Goal: Information Seeking & Learning: Learn about a topic

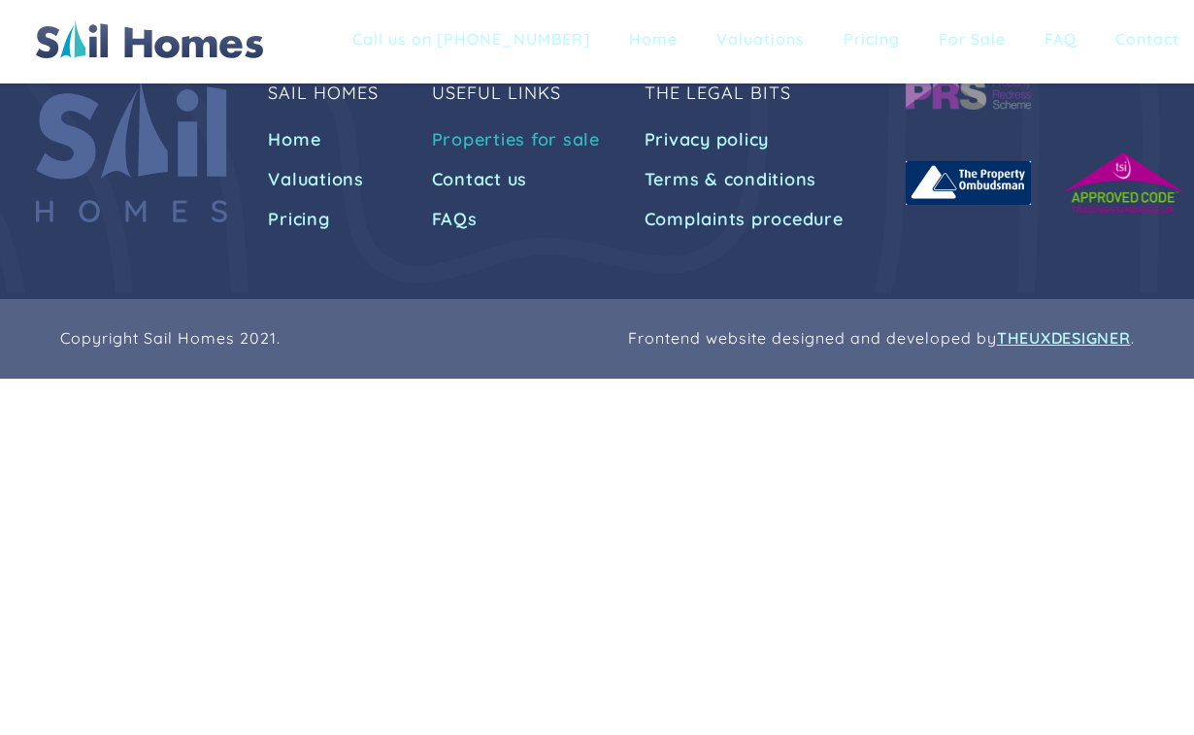
click at [572, 138] on link "Properties for sale" at bounding box center [519, 139] width 174 height 35
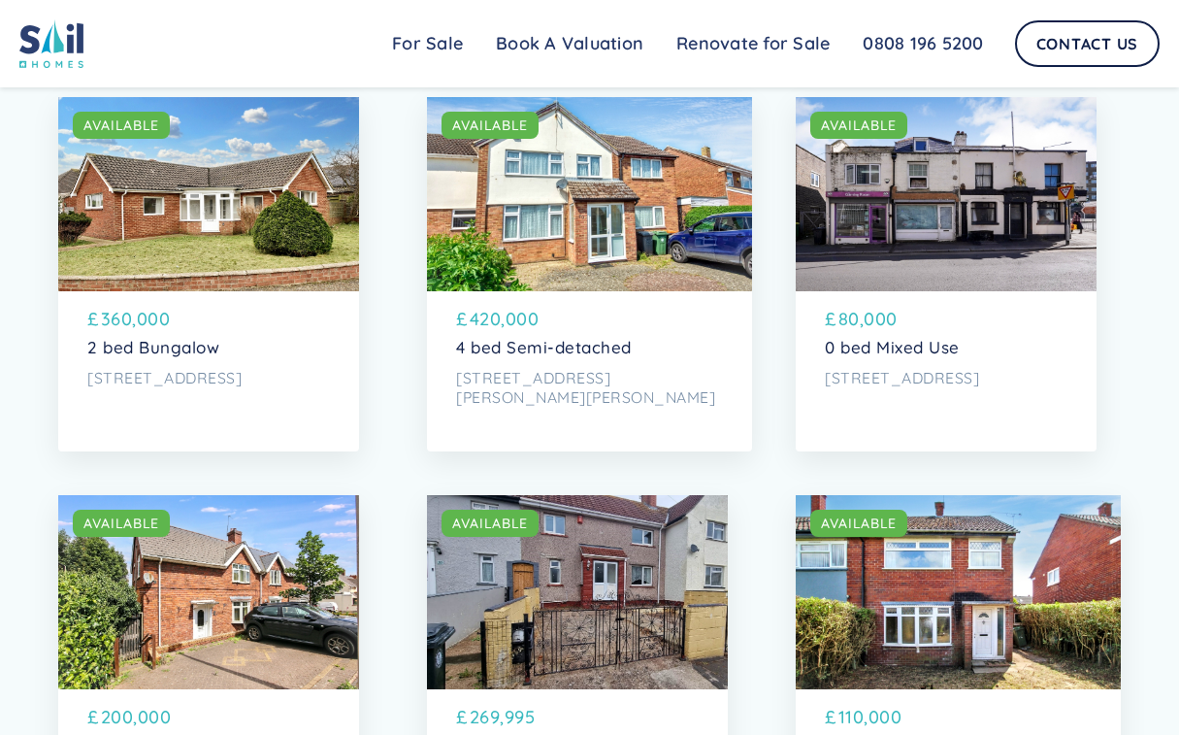
scroll to position [582, 0]
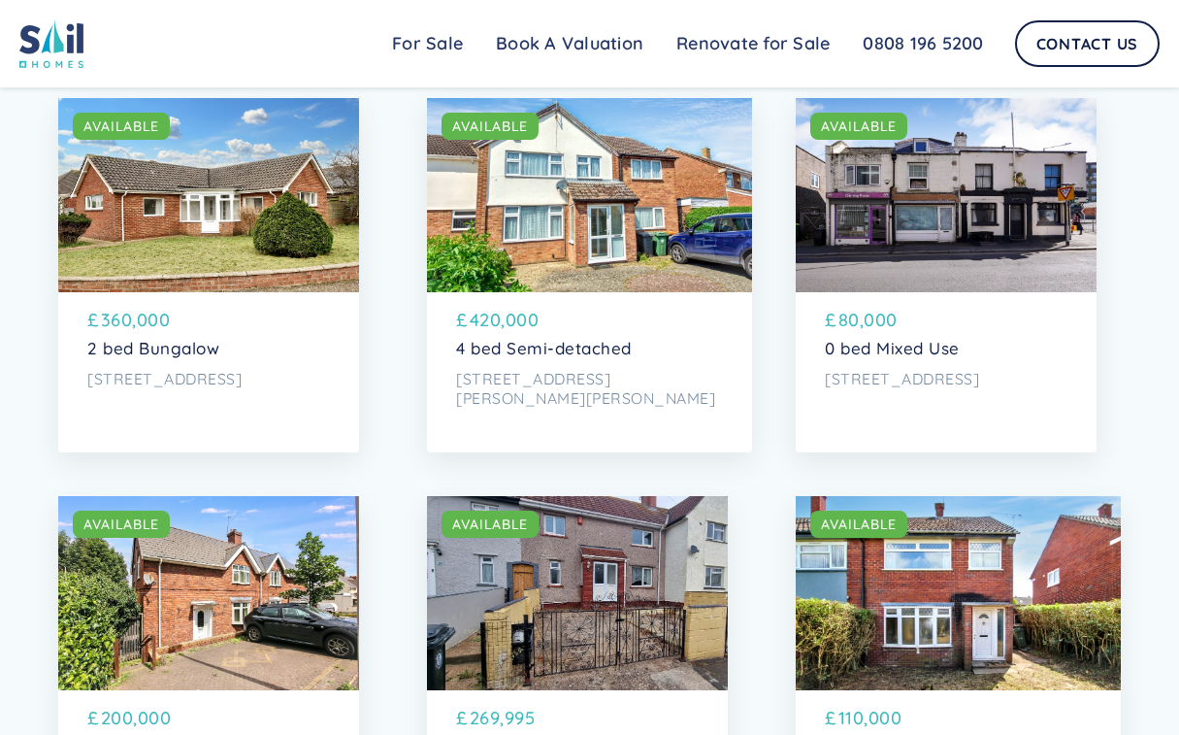
click at [975, 356] on p "0 bed Mixed Use" at bounding box center [946, 348] width 243 height 19
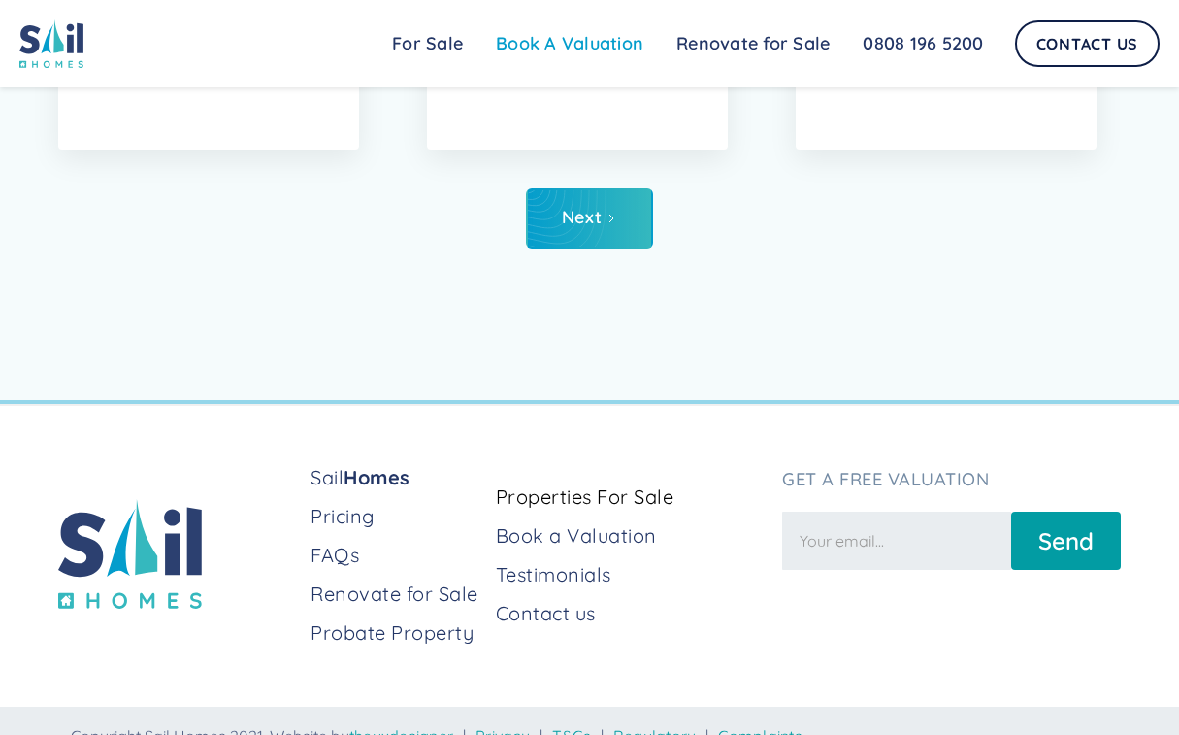
scroll to position [7959, 0]
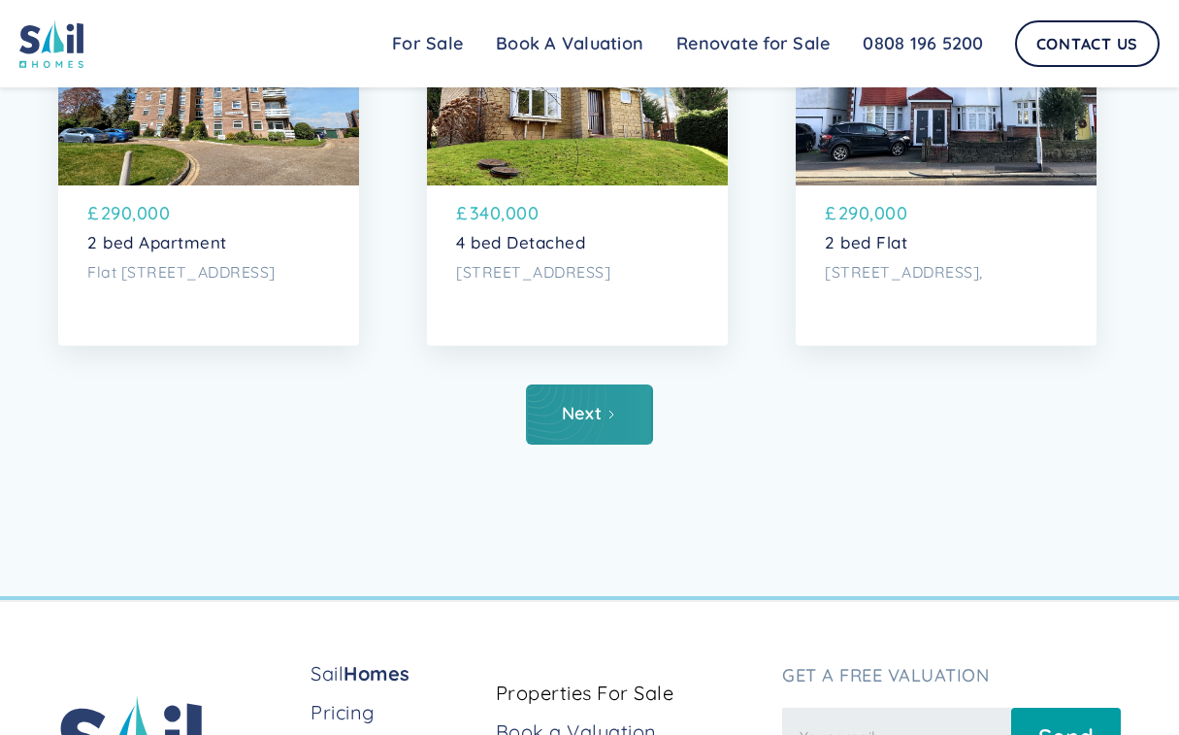
click at [562, 423] on div "Next" at bounding box center [582, 413] width 40 height 19
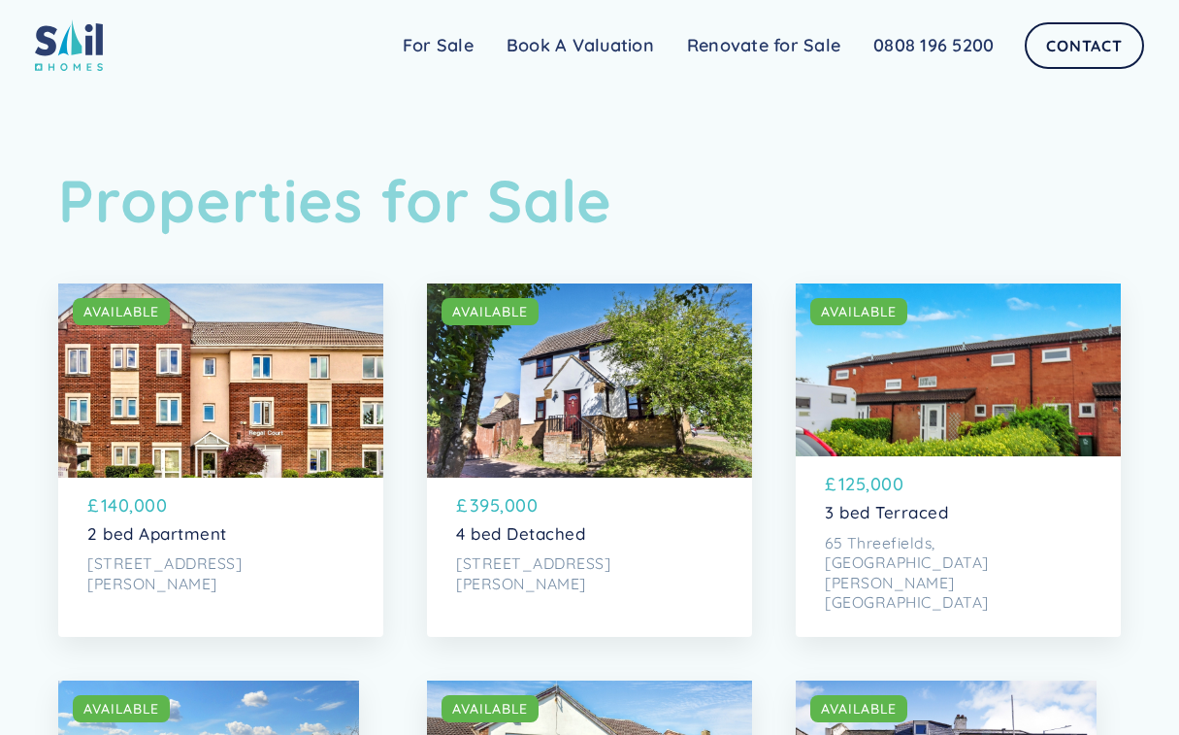
click at [754, 49] on link "Renovate for Sale" at bounding box center [764, 45] width 186 height 39
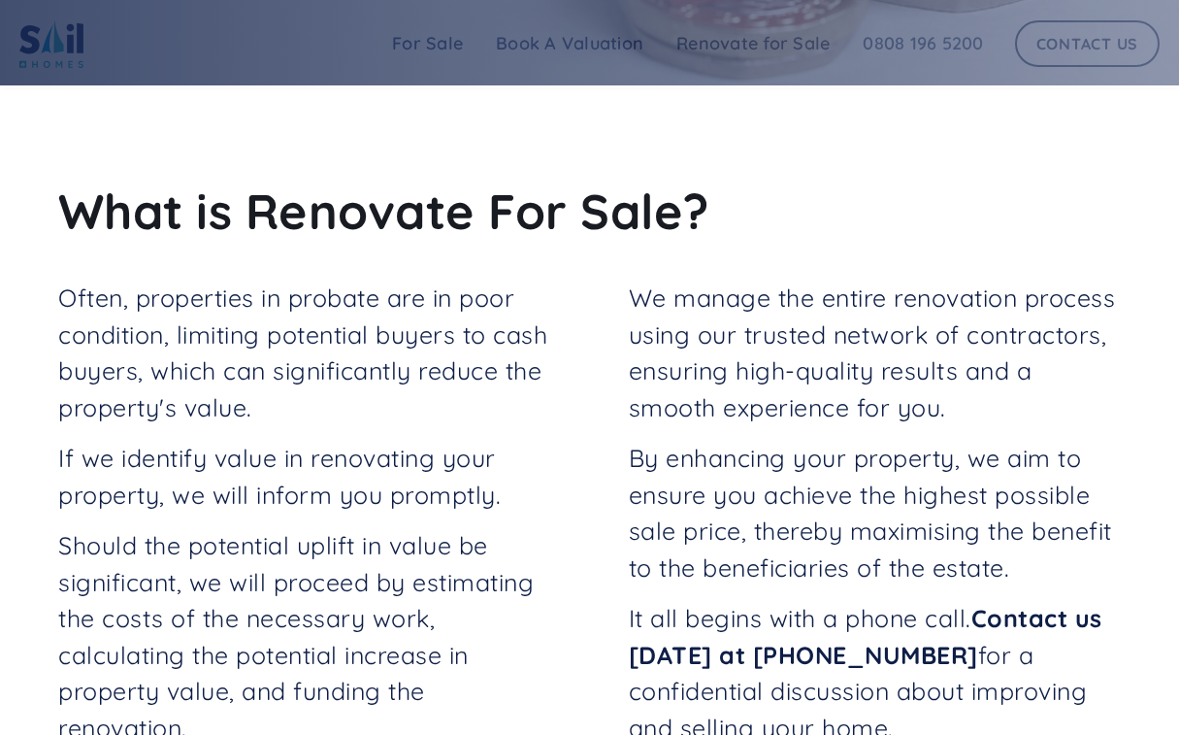
scroll to position [777, 0]
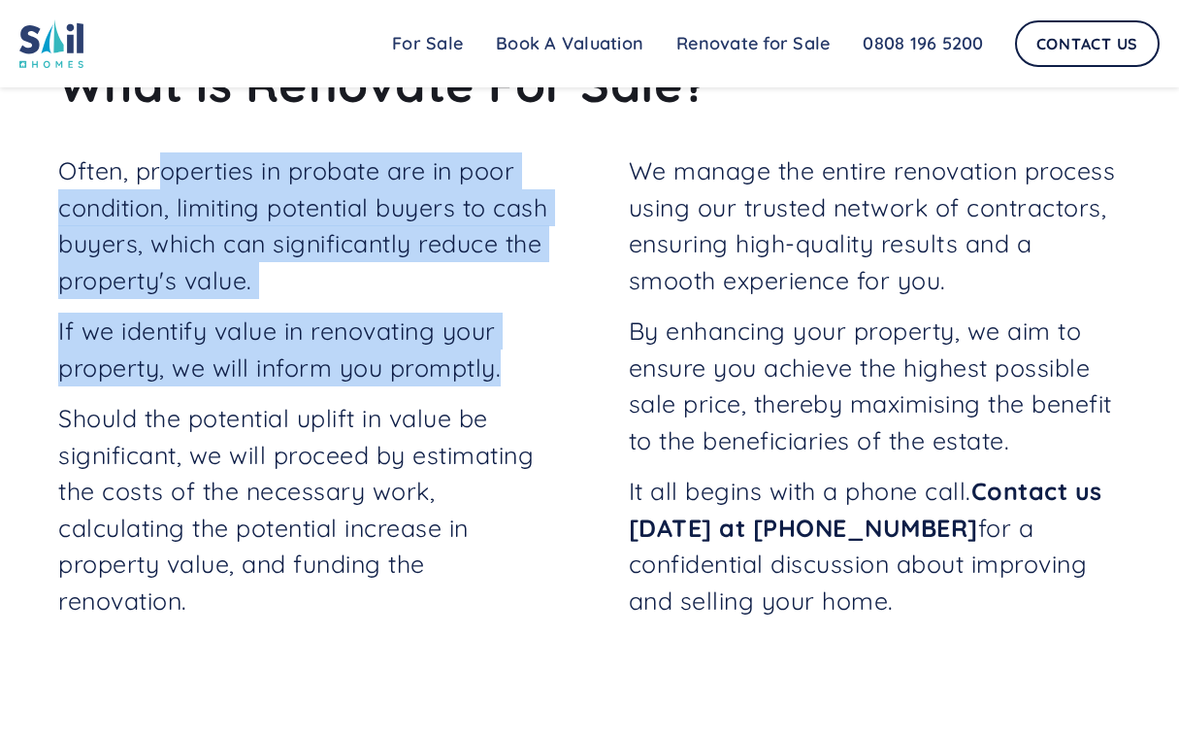
drag, startPoint x: 160, startPoint y: 174, endPoint x: 568, endPoint y: 368, distance: 451.5
click at [568, 368] on div "Often, properties in probate are in poor condition, limiting potential buyers t…" at bounding box center [589, 392] width 1063 height 480
click at [373, 343] on p "If we identify value in renovating your property, we will inform you promptly." at bounding box center [304, 349] width 493 height 73
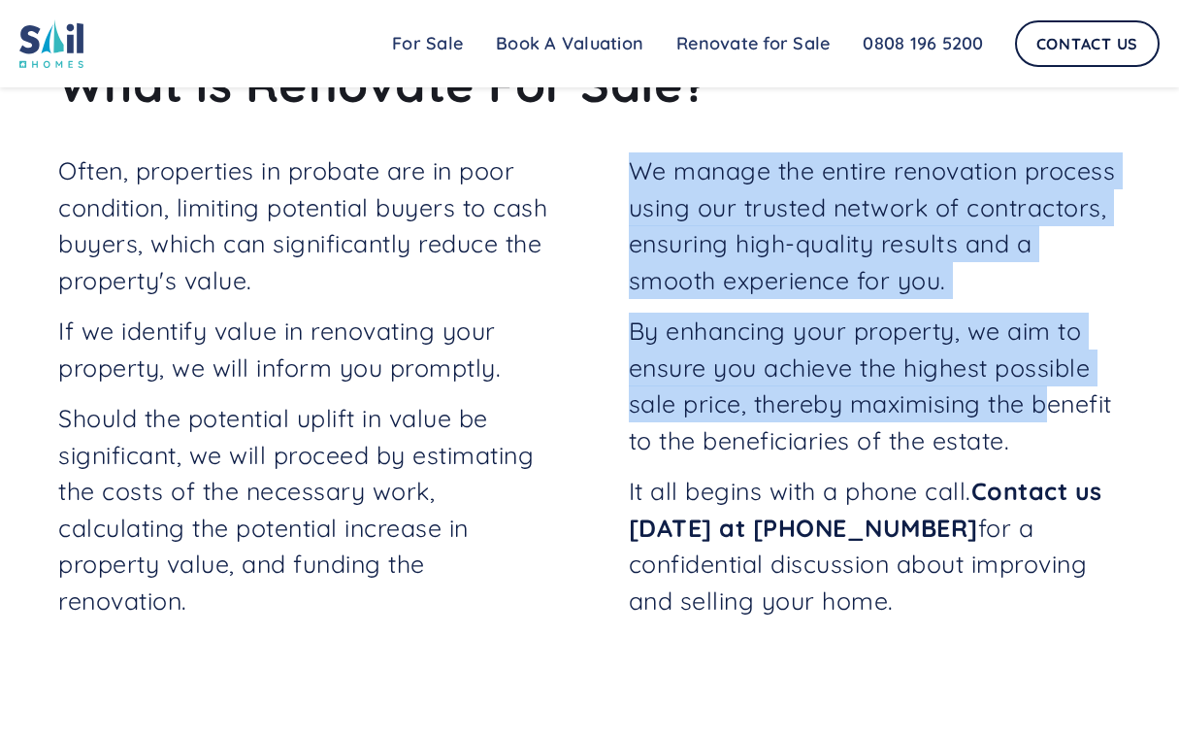
drag, startPoint x: 600, startPoint y: 164, endPoint x: 1038, endPoint y: 413, distance: 503.8
click at [1038, 413] on div "Often, properties in probate are in poor condition, limiting potential buyers t…" at bounding box center [589, 392] width 1063 height 480
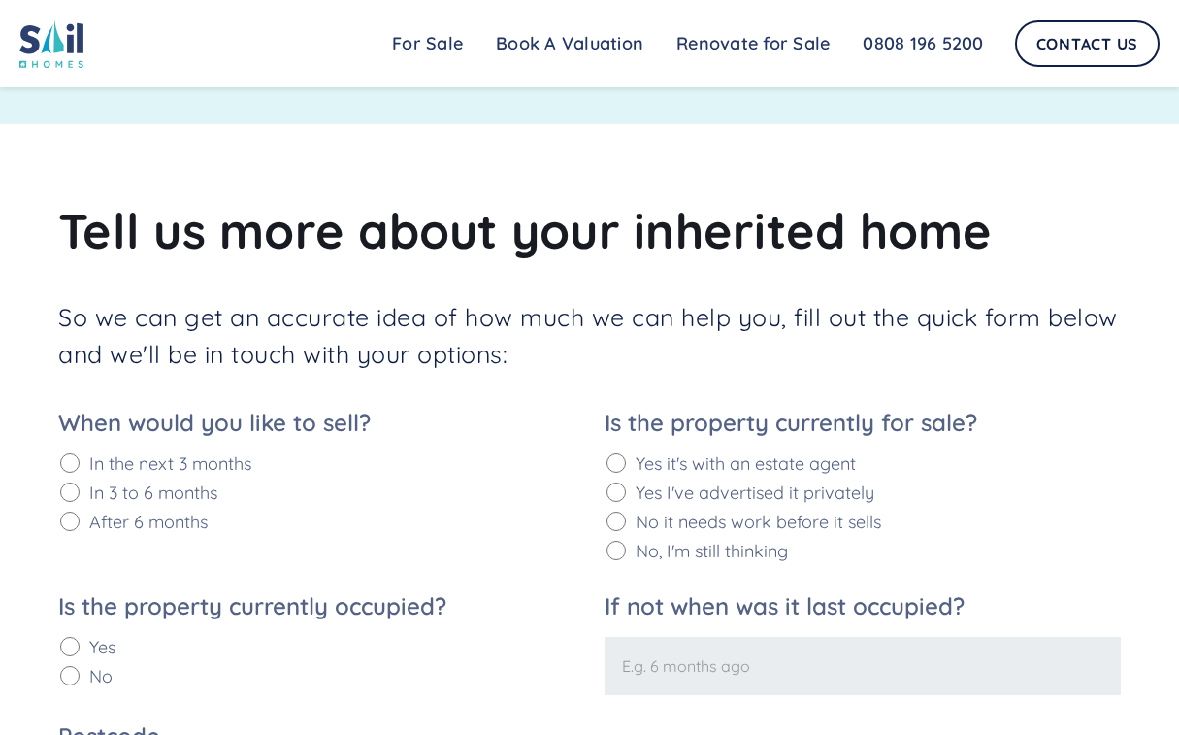
scroll to position [2038, 0]
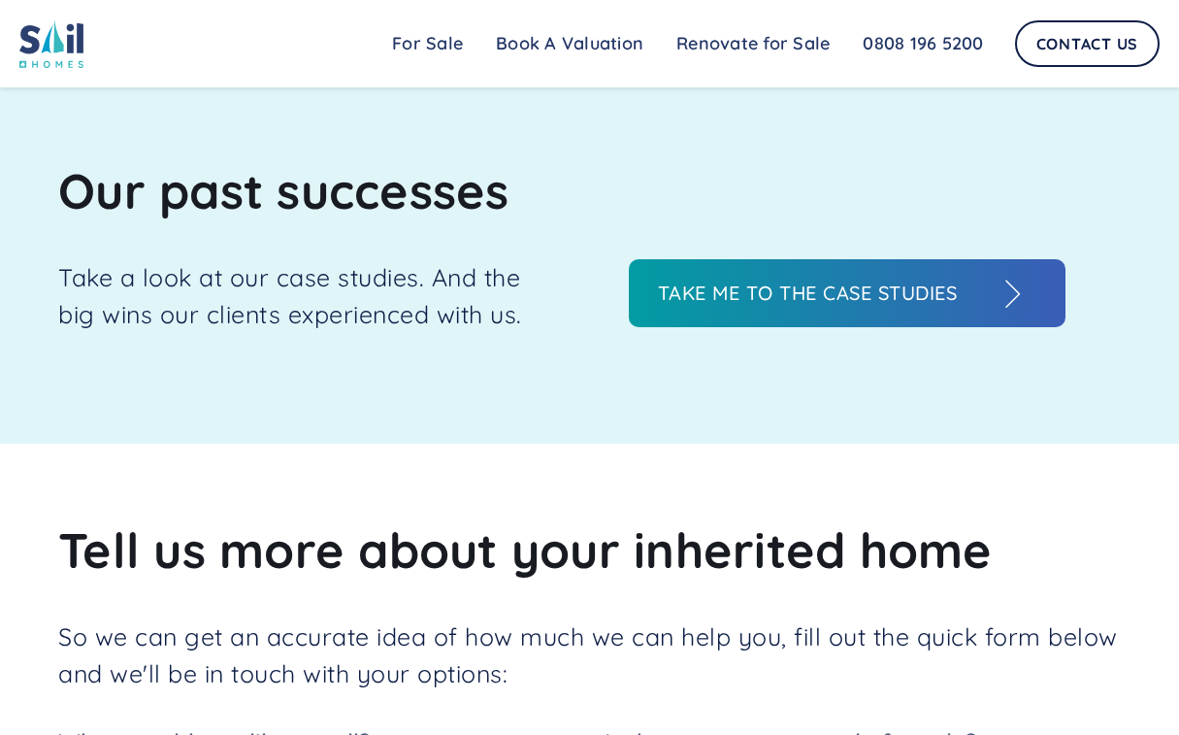
click at [744, 276] on link "Take me to the case studies" at bounding box center [847, 293] width 437 height 68
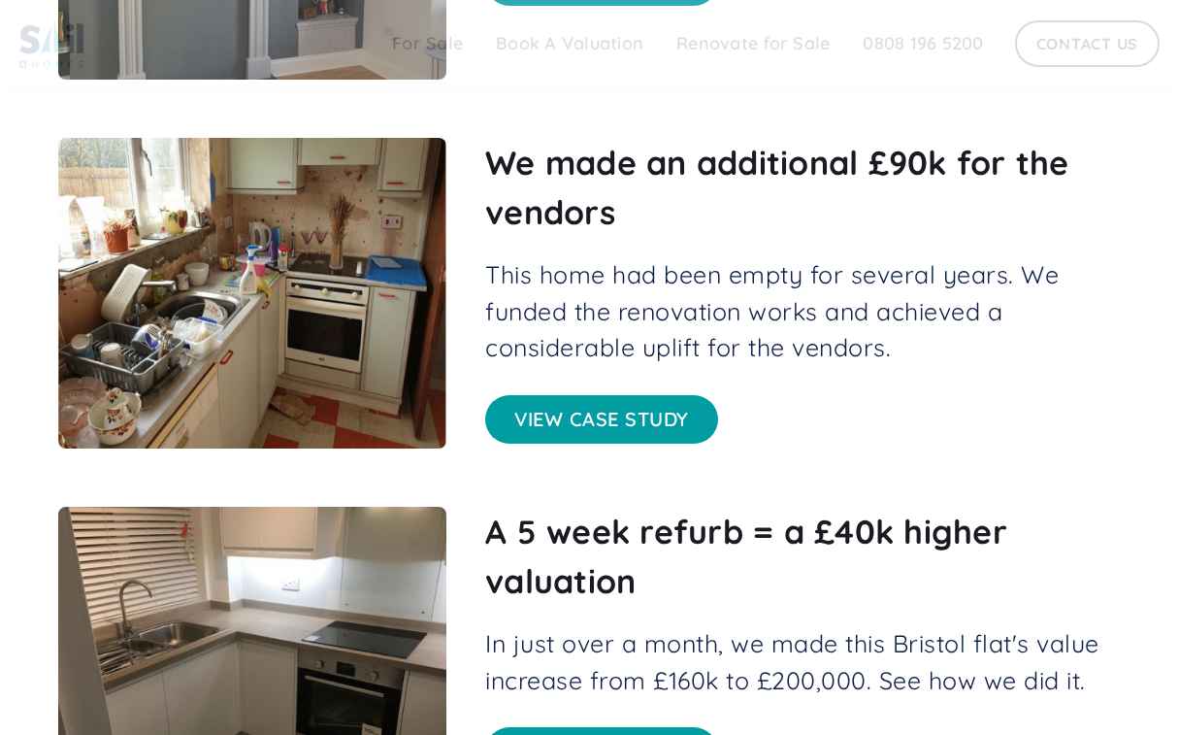
scroll to position [679, 0]
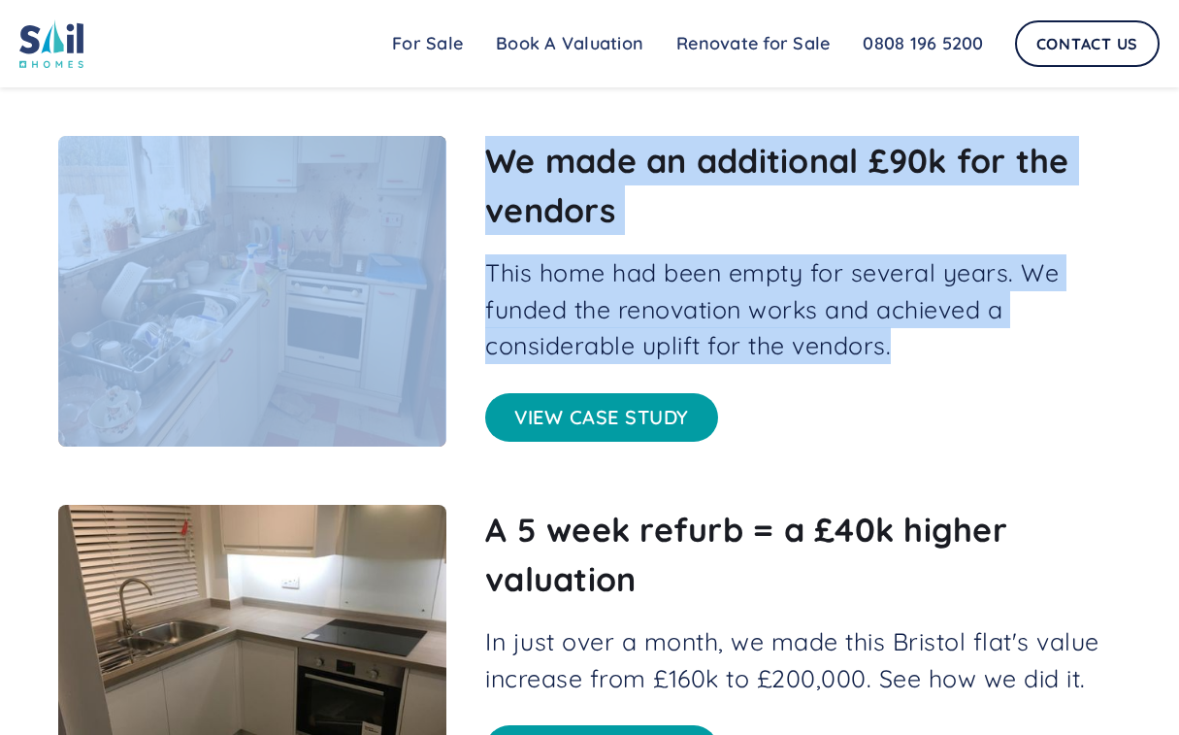
drag, startPoint x: 447, startPoint y: 160, endPoint x: 935, endPoint y: 345, distance: 521.0
click at [935, 345] on div "We made an additional £90k for the vendors This home had been empty for several…" at bounding box center [589, 291] width 1063 height 311
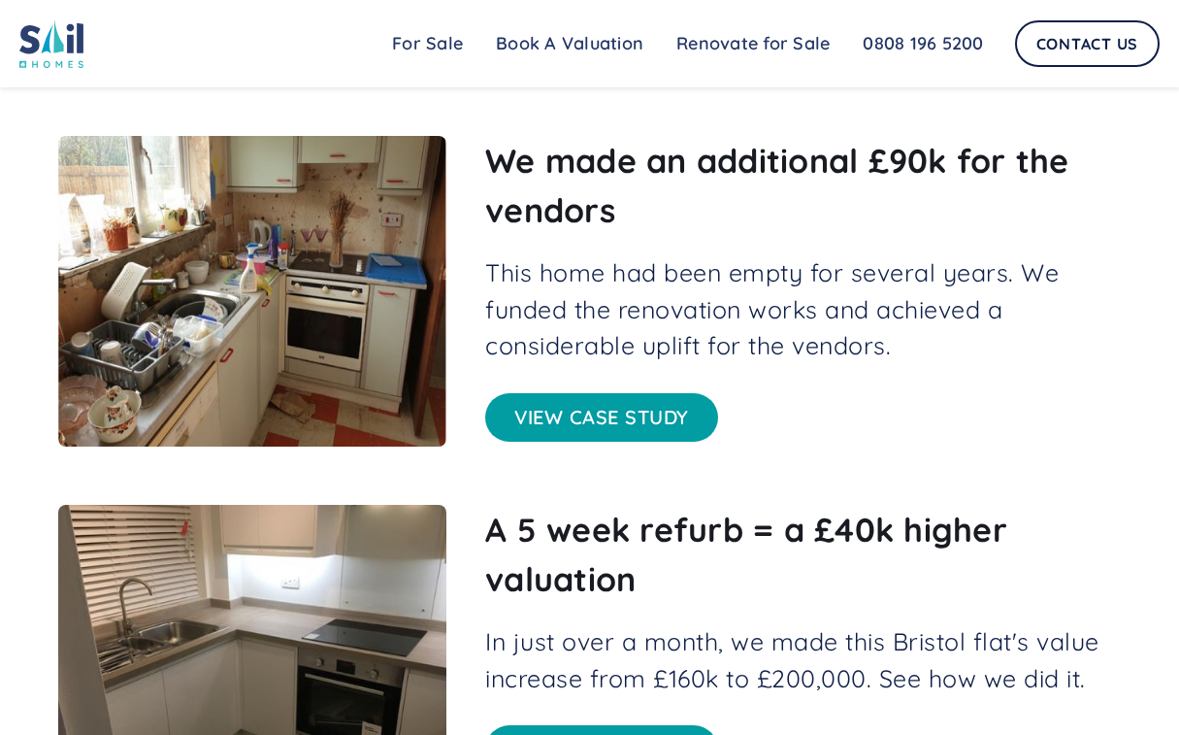
drag, startPoint x: 935, startPoint y: 345, endPoint x: 865, endPoint y: 378, distance: 77.3
click at [865, 378] on div "We made an additional £90k for the vendors This home had been empty for several…" at bounding box center [803, 291] width 636 height 311
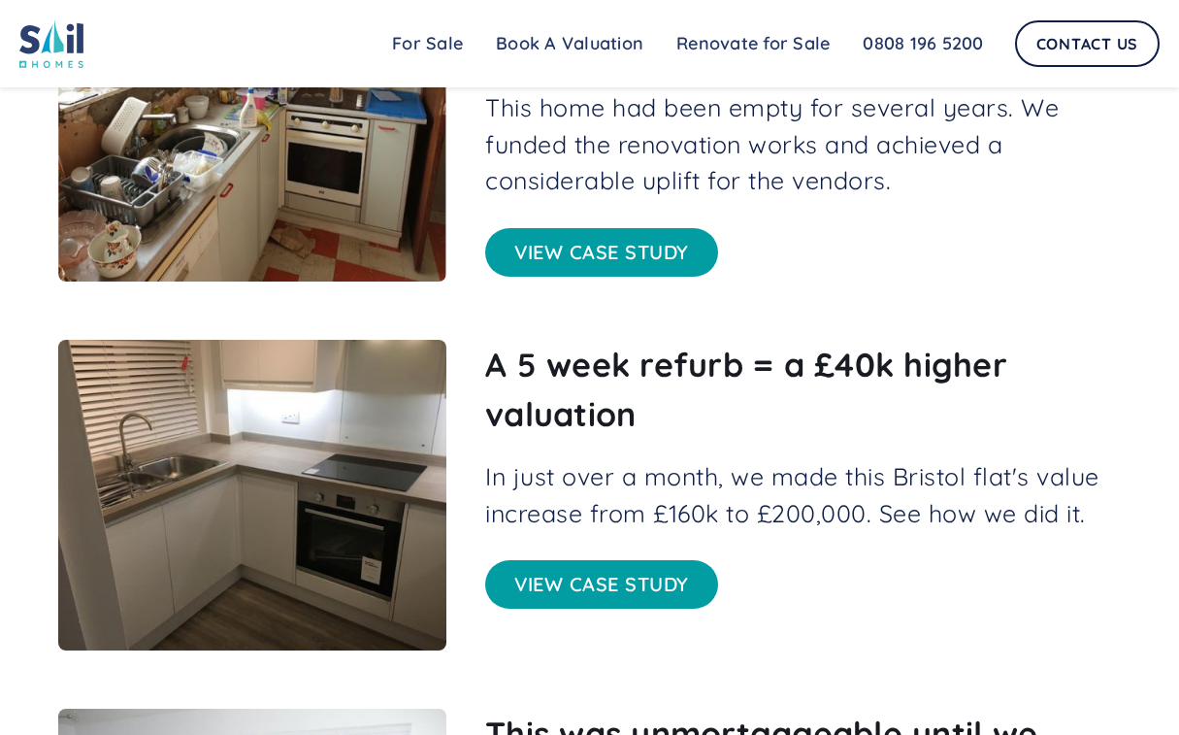
scroll to position [874, 0]
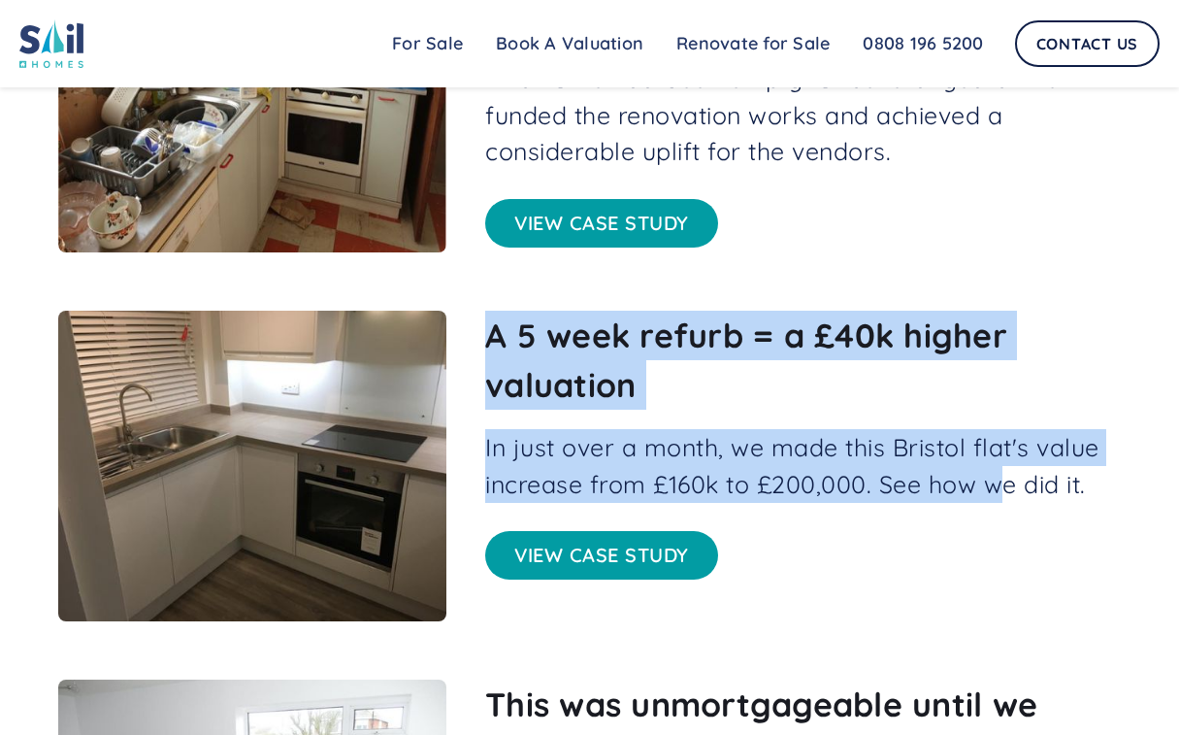
drag, startPoint x: 483, startPoint y: 335, endPoint x: 1001, endPoint y: 479, distance: 537.2
click at [1001, 479] on div "A 5 week refurb = a £40k higher valuation In just over a month, we made this Br…" at bounding box center [589, 466] width 1063 height 311
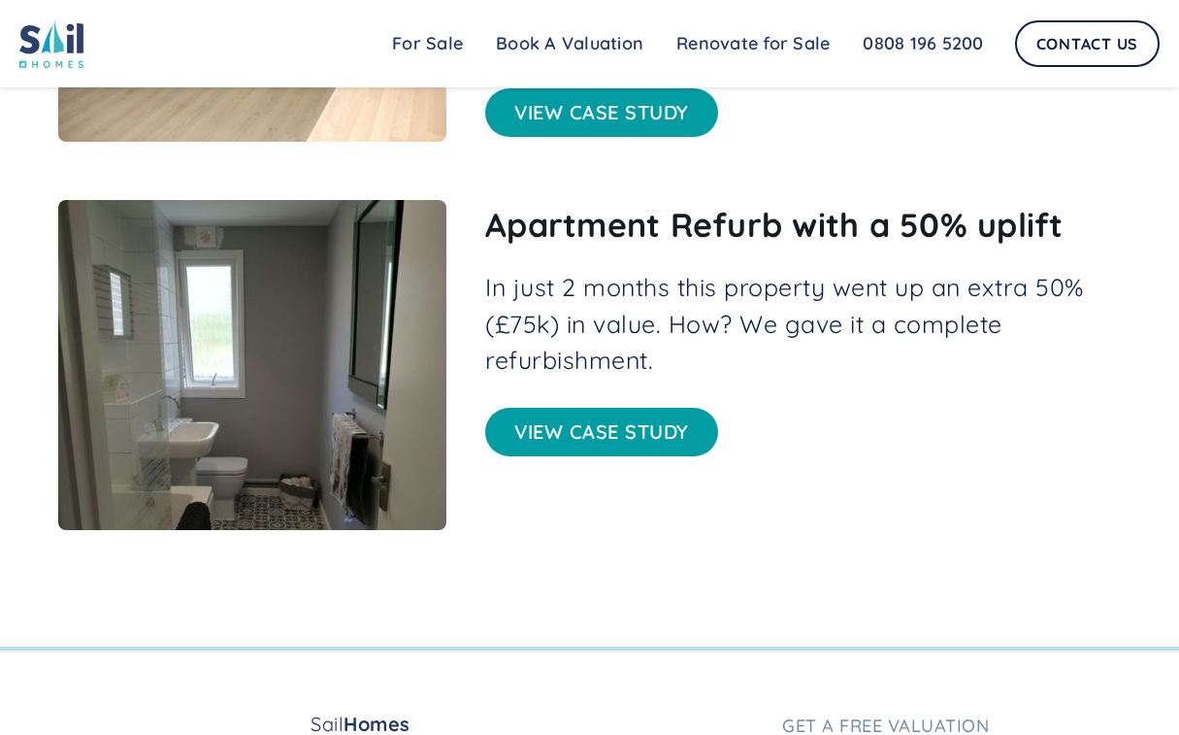
scroll to position [1747, 0]
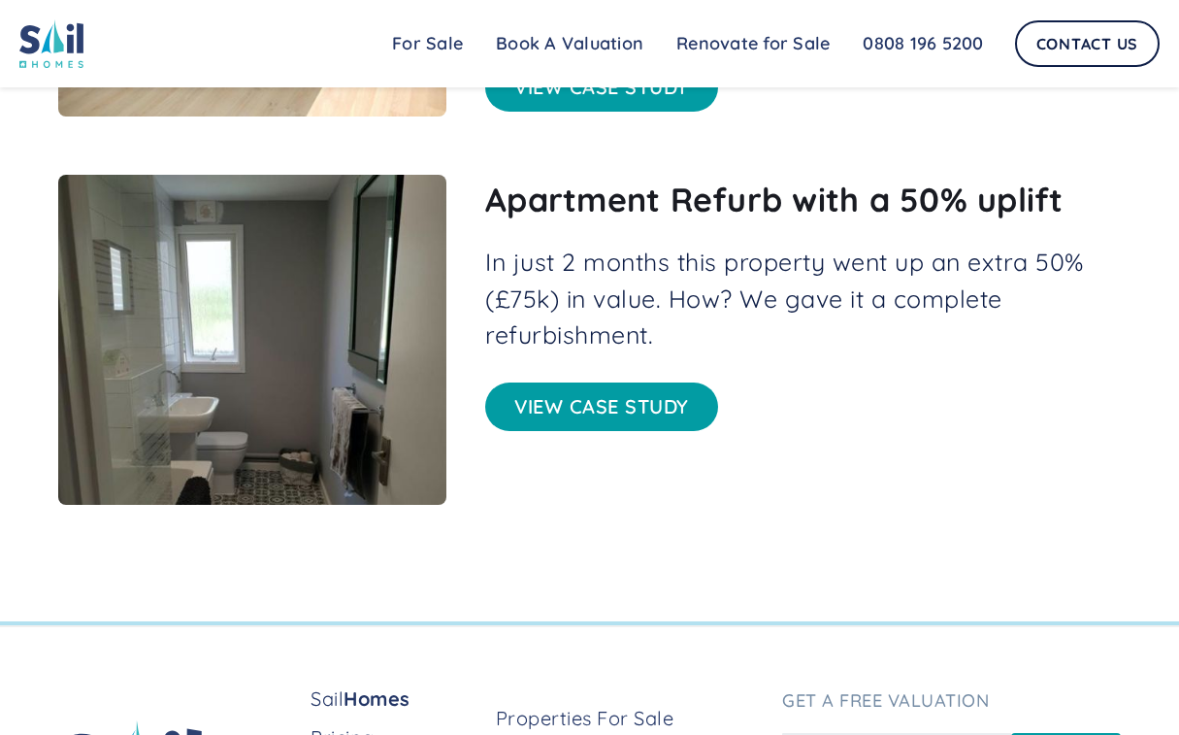
click at [679, 408] on link "View case study" at bounding box center [601, 406] width 233 height 49
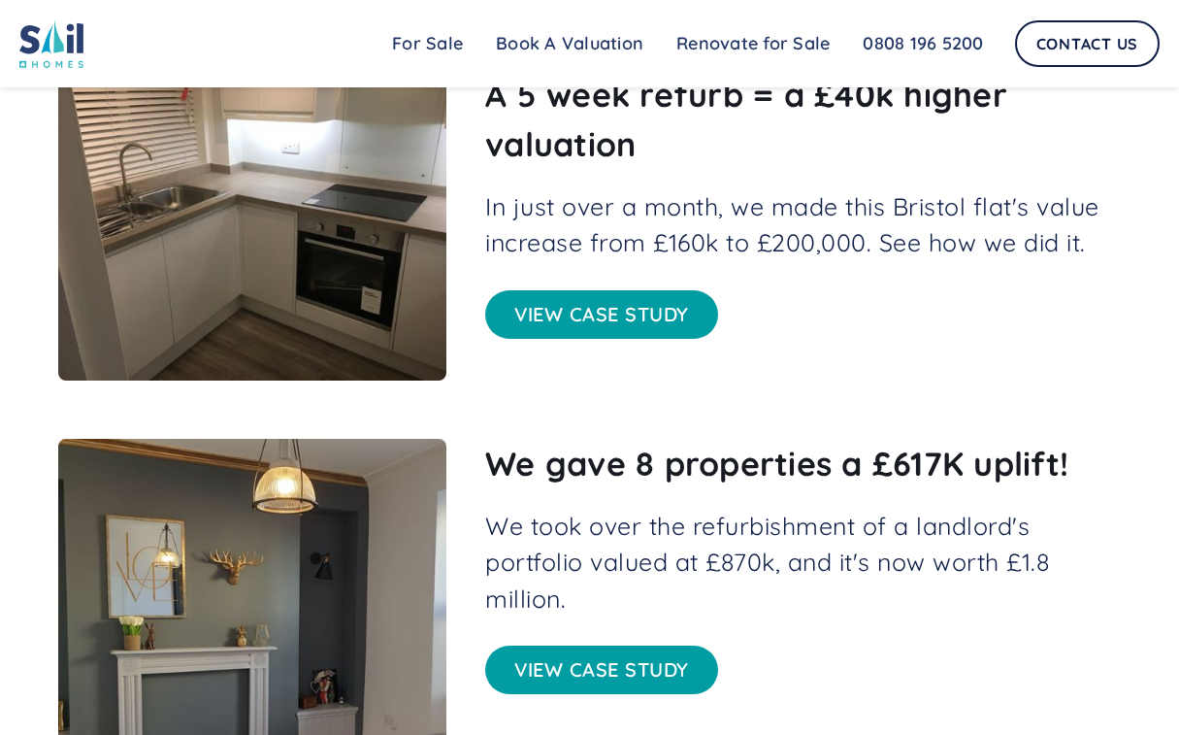
scroll to position [2718, 0]
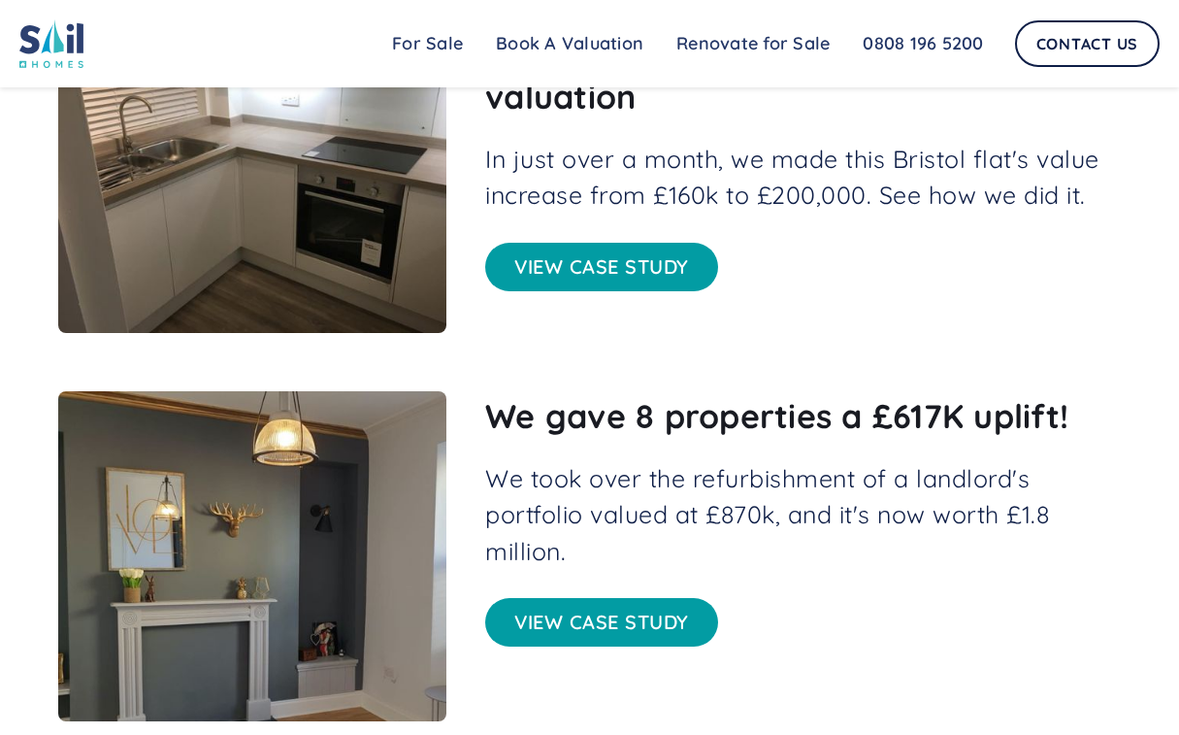
click at [586, 598] on link "View case study" at bounding box center [601, 622] width 233 height 49
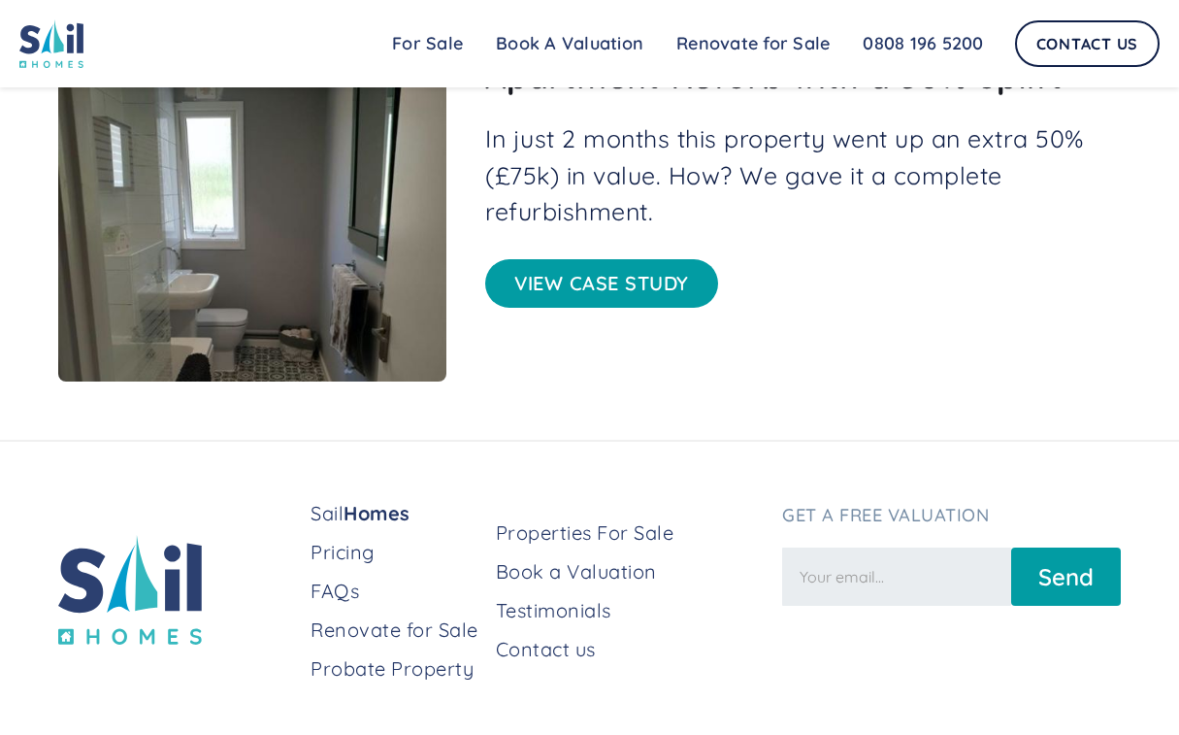
scroll to position [4015, 0]
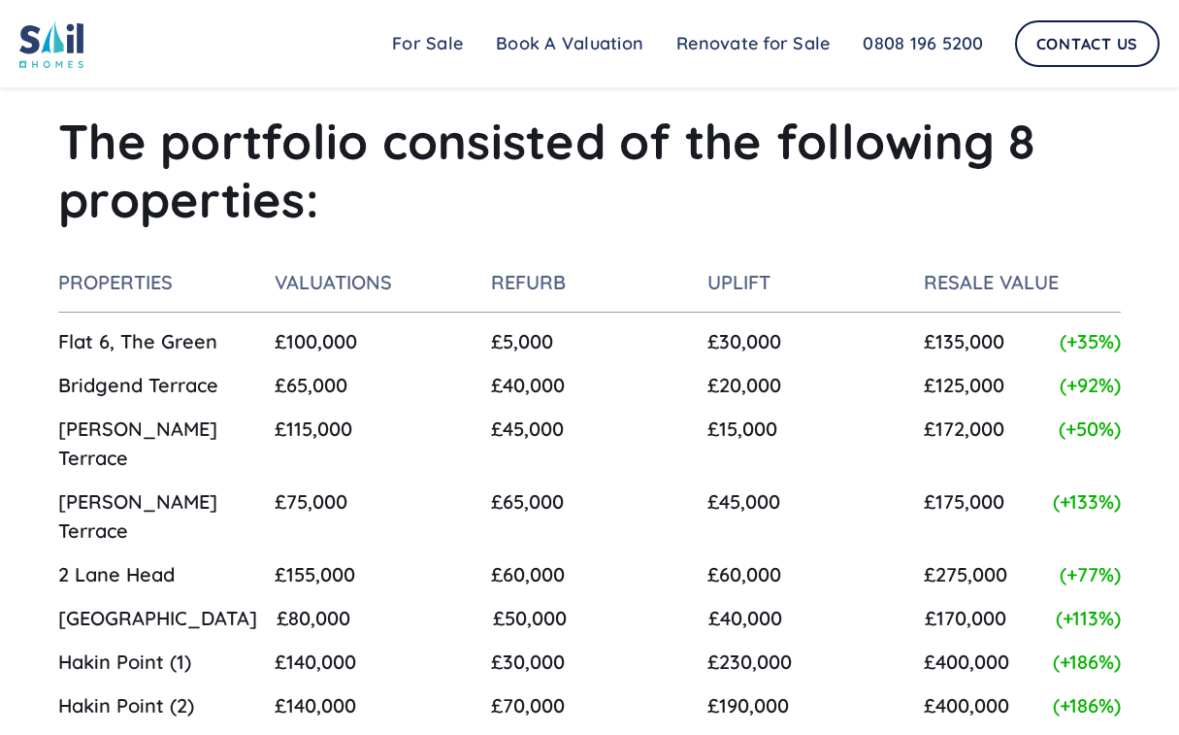
drag, startPoint x: 811, startPoint y: 455, endPoint x: 771, endPoint y: 132, distance: 325.8
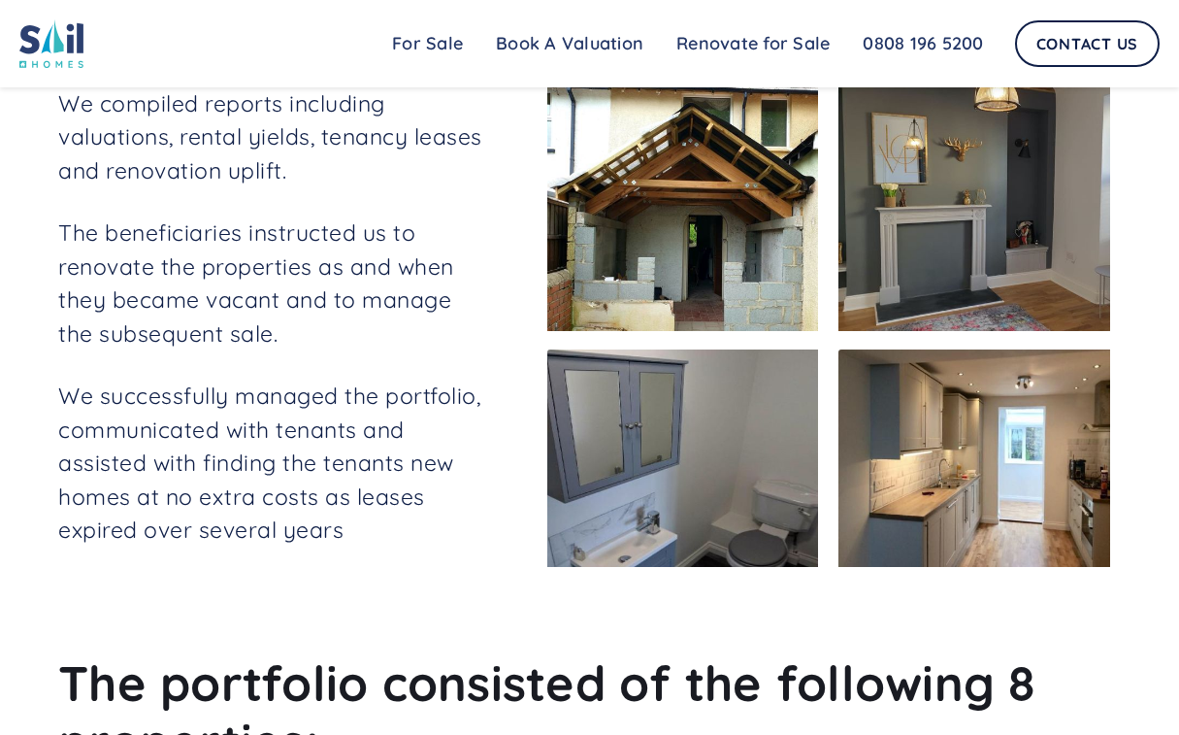
scroll to position [836, 0]
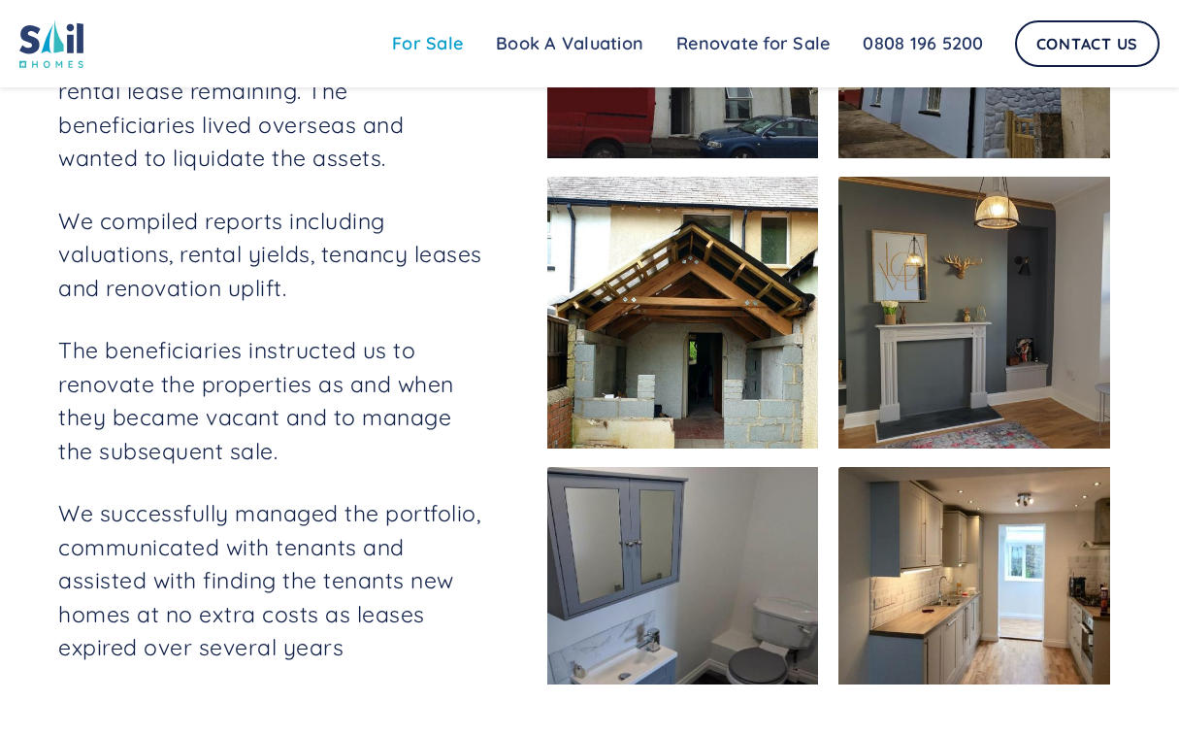
click at [453, 36] on link "For Sale" at bounding box center [428, 43] width 104 height 39
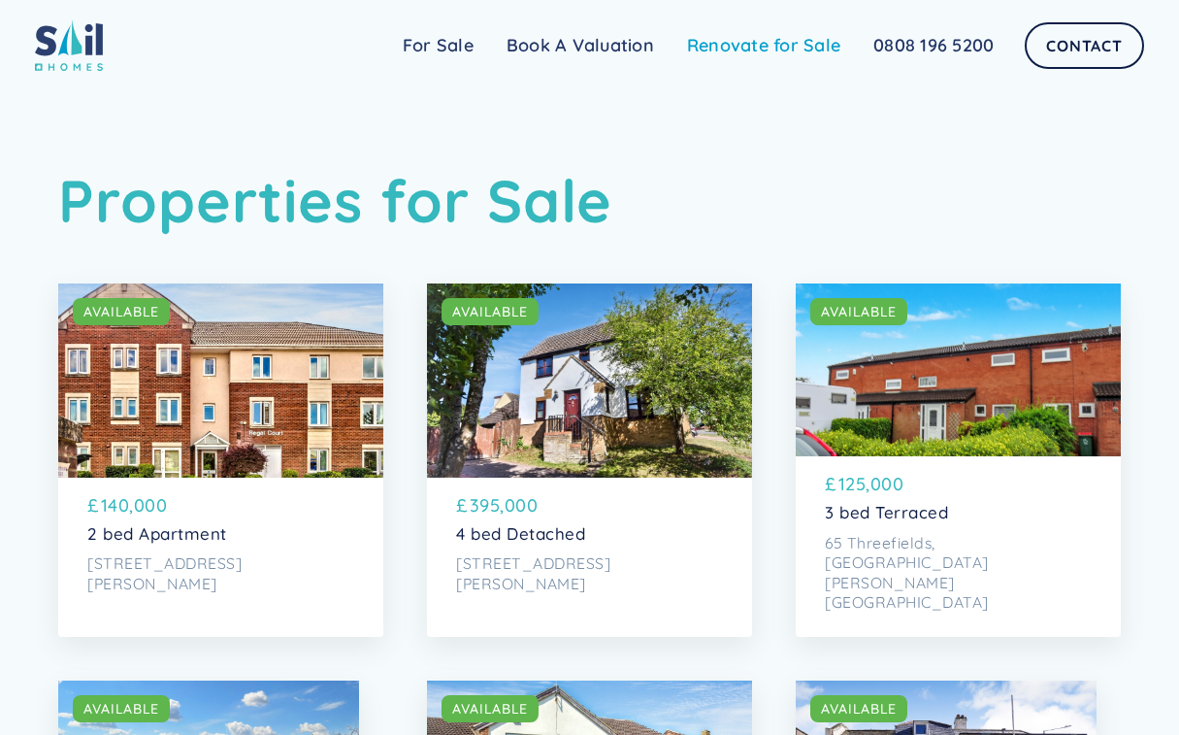
click at [786, 47] on link "Renovate for Sale" at bounding box center [764, 45] width 186 height 39
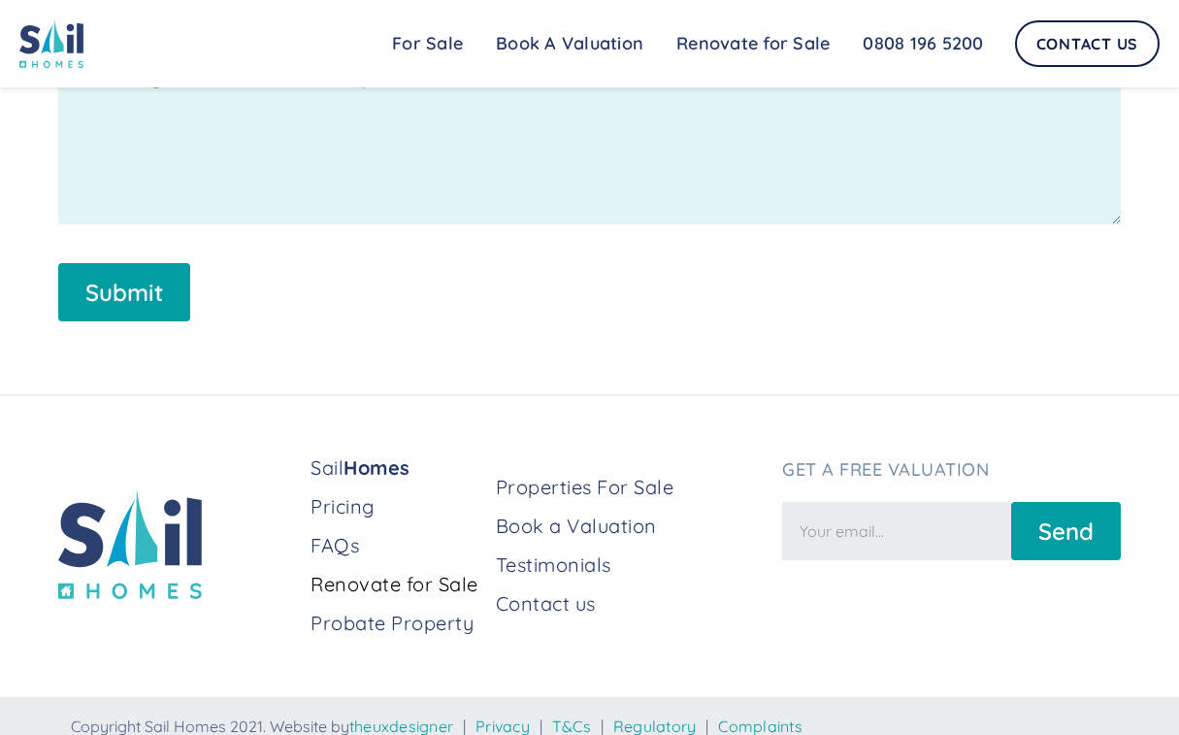
scroll to position [3647, 0]
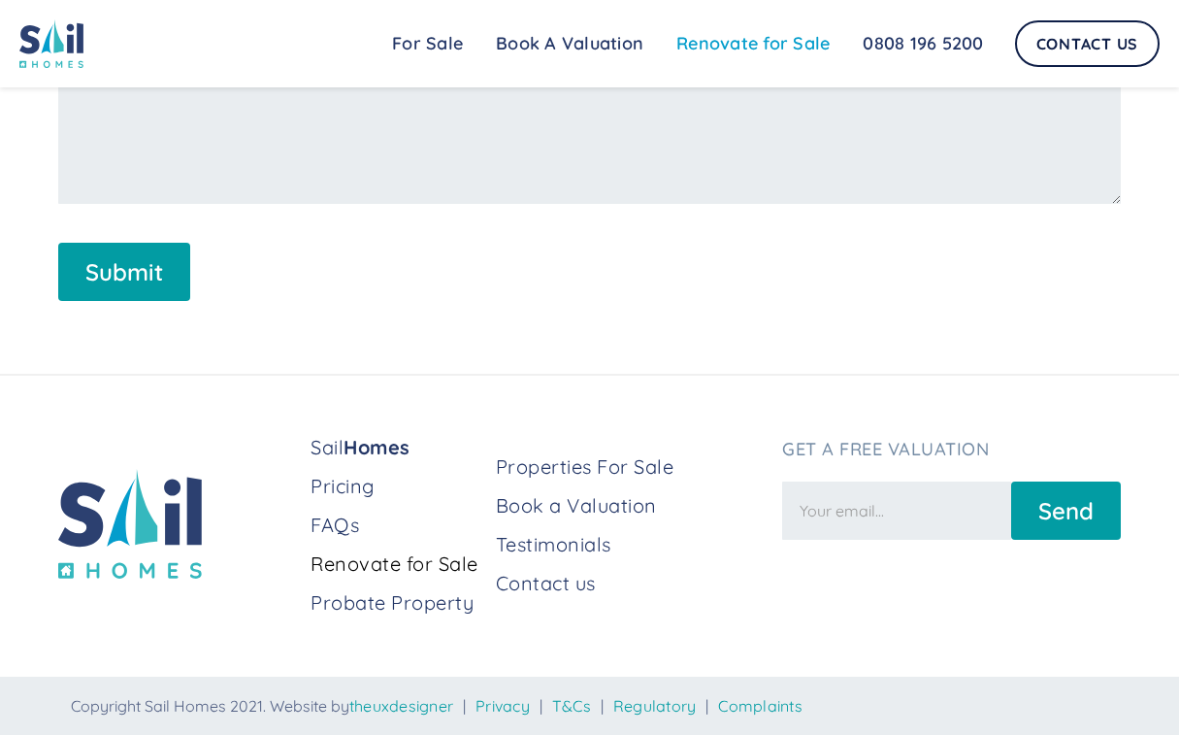
click at [722, 42] on link "Renovate for Sale" at bounding box center [753, 43] width 186 height 39
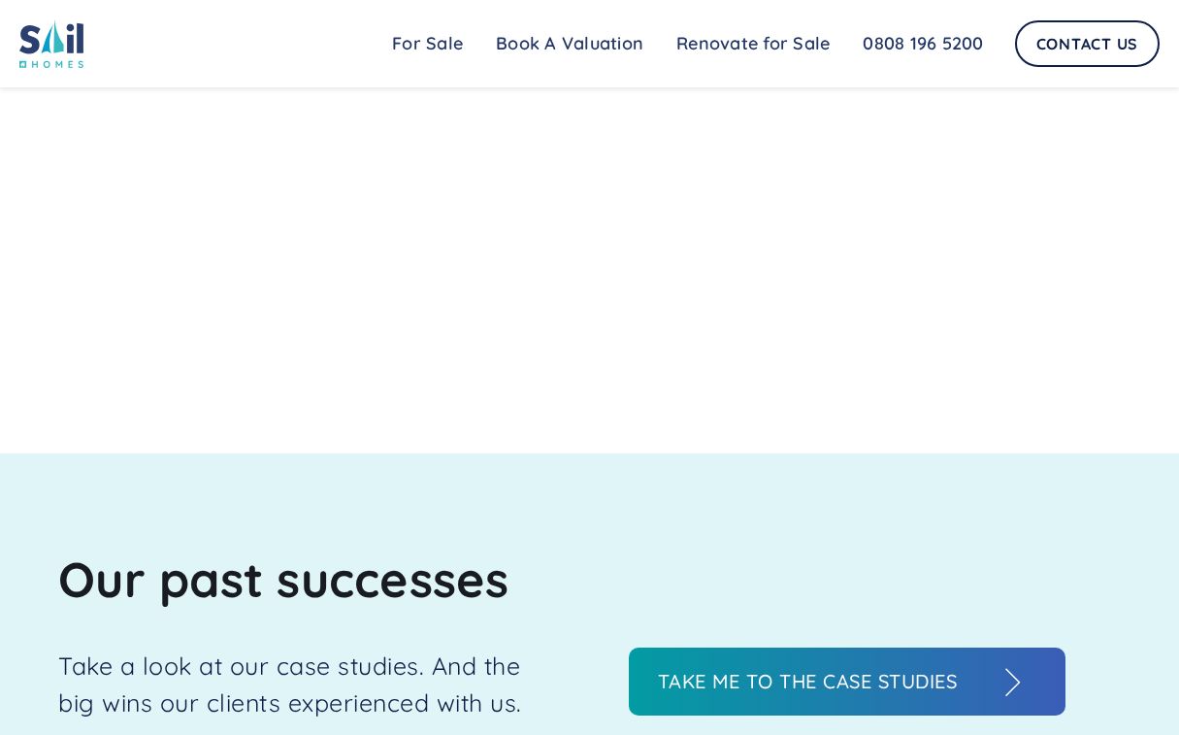
scroll to position [2038, 0]
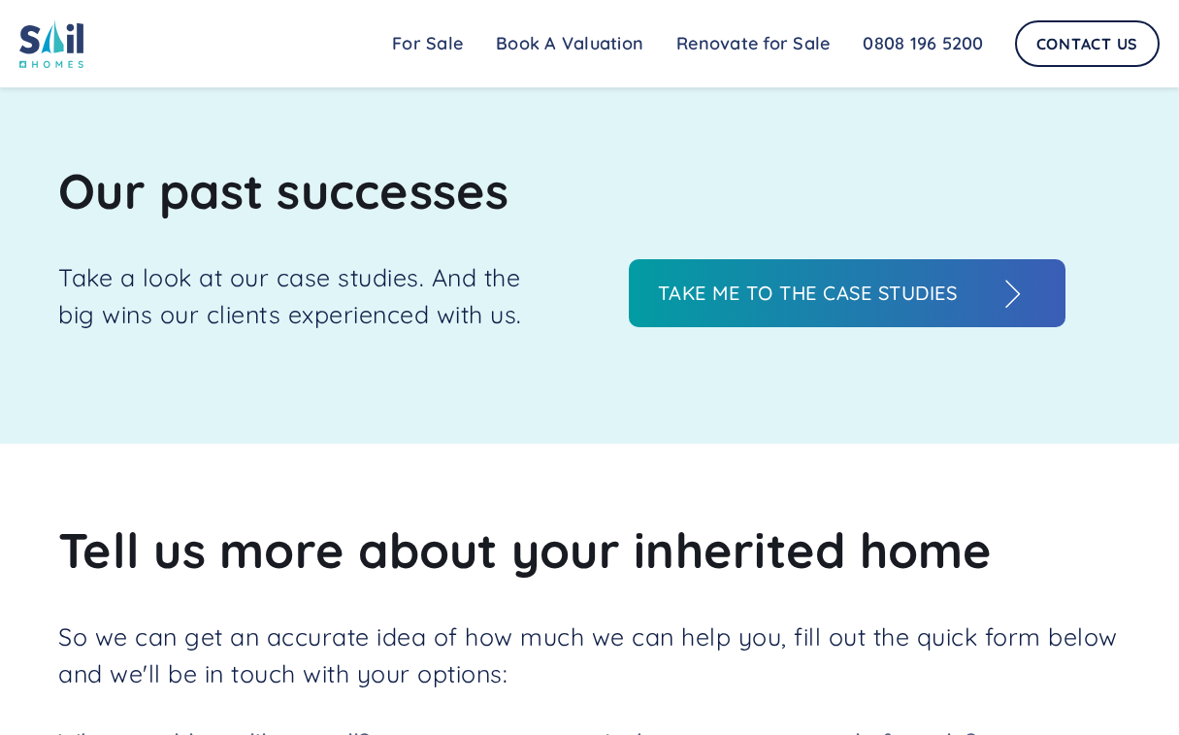
click at [753, 290] on h3 "Take me to the case studies" at bounding box center [828, 293] width 340 height 29
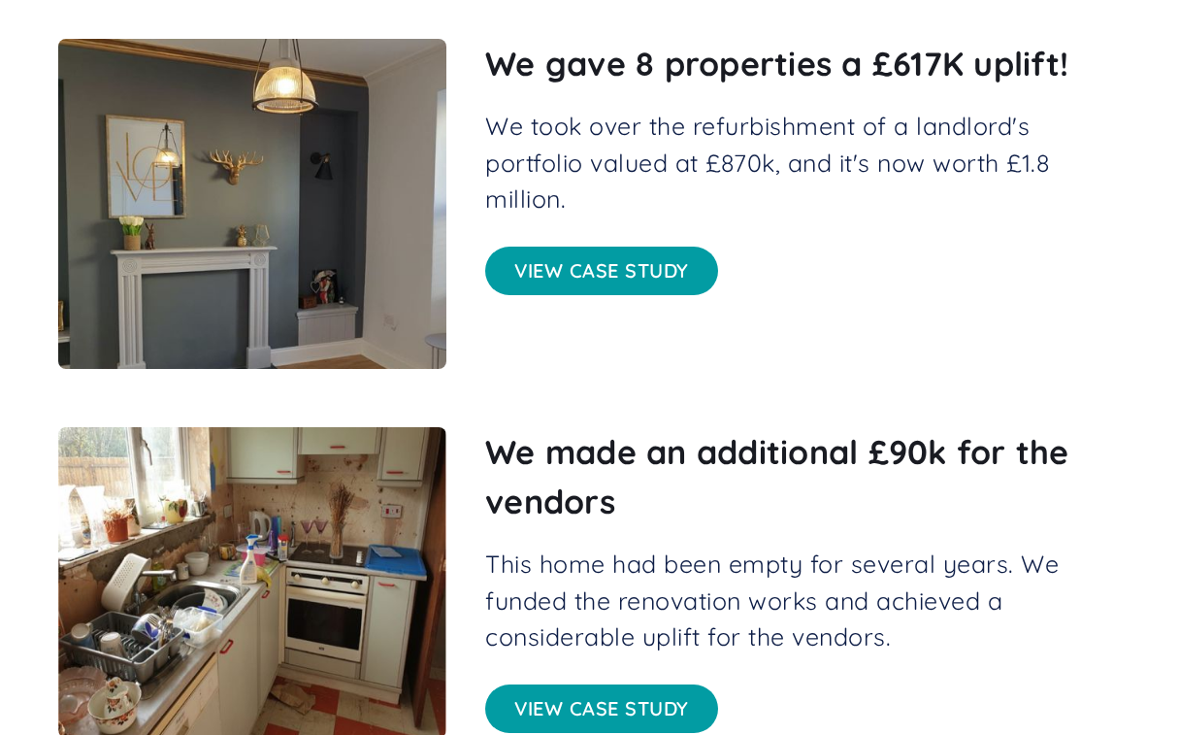
scroll to position [679, 0]
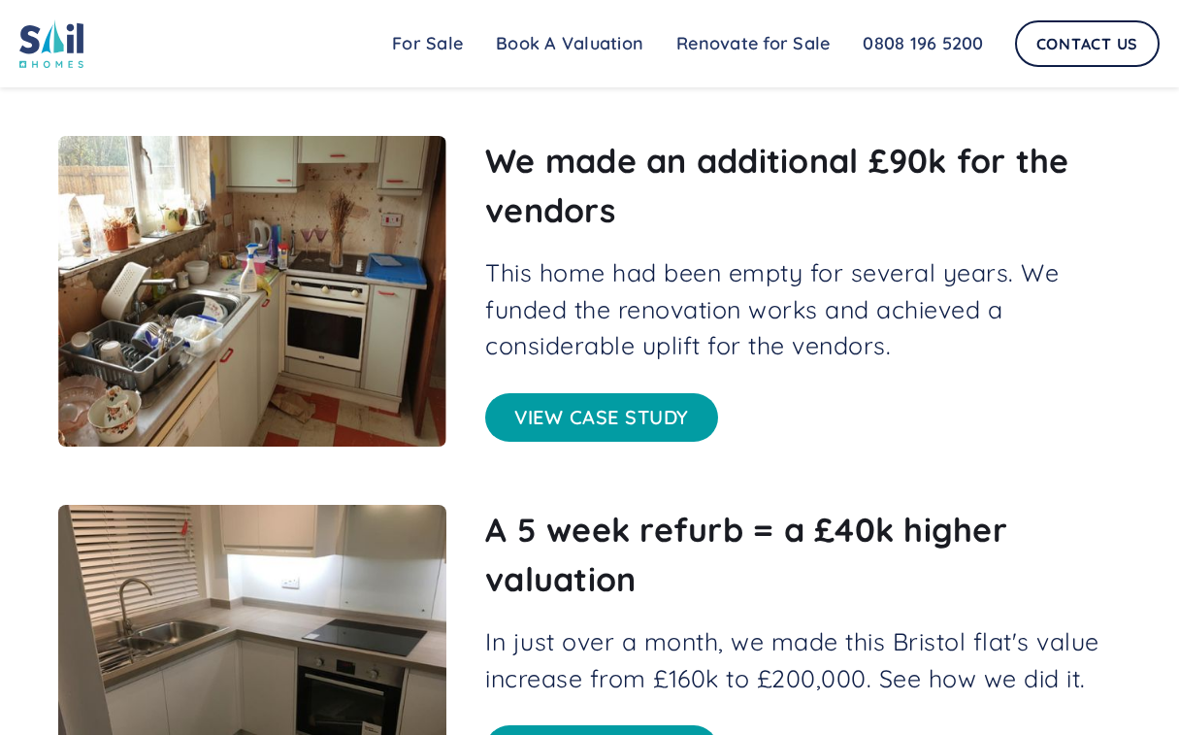
click at [645, 407] on link "View case study" at bounding box center [601, 417] width 233 height 49
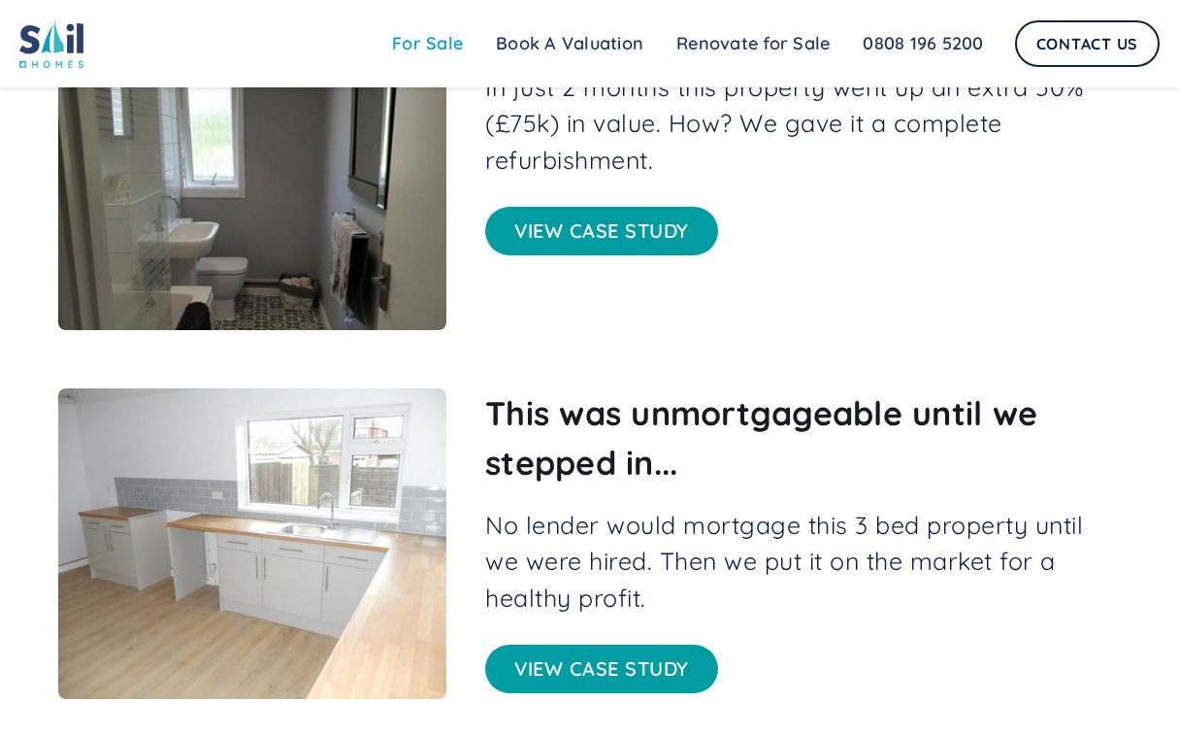
scroll to position [3300, 0]
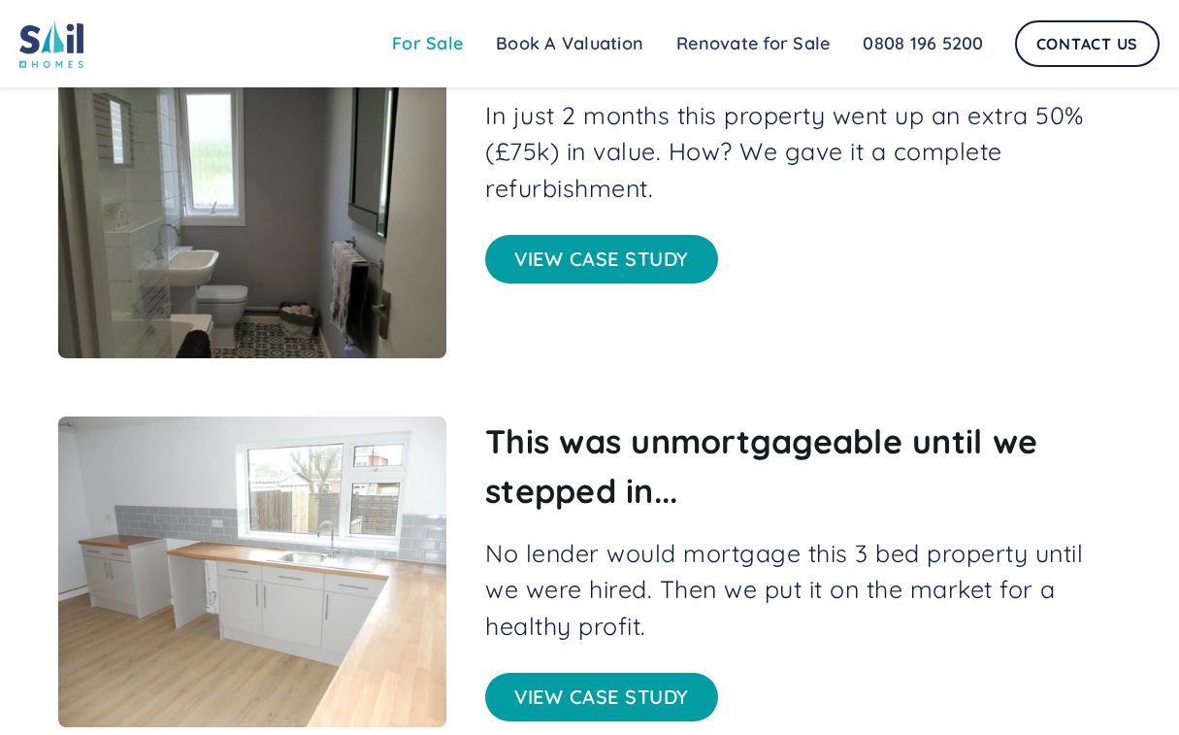
click at [435, 50] on link "For Sale" at bounding box center [428, 43] width 104 height 39
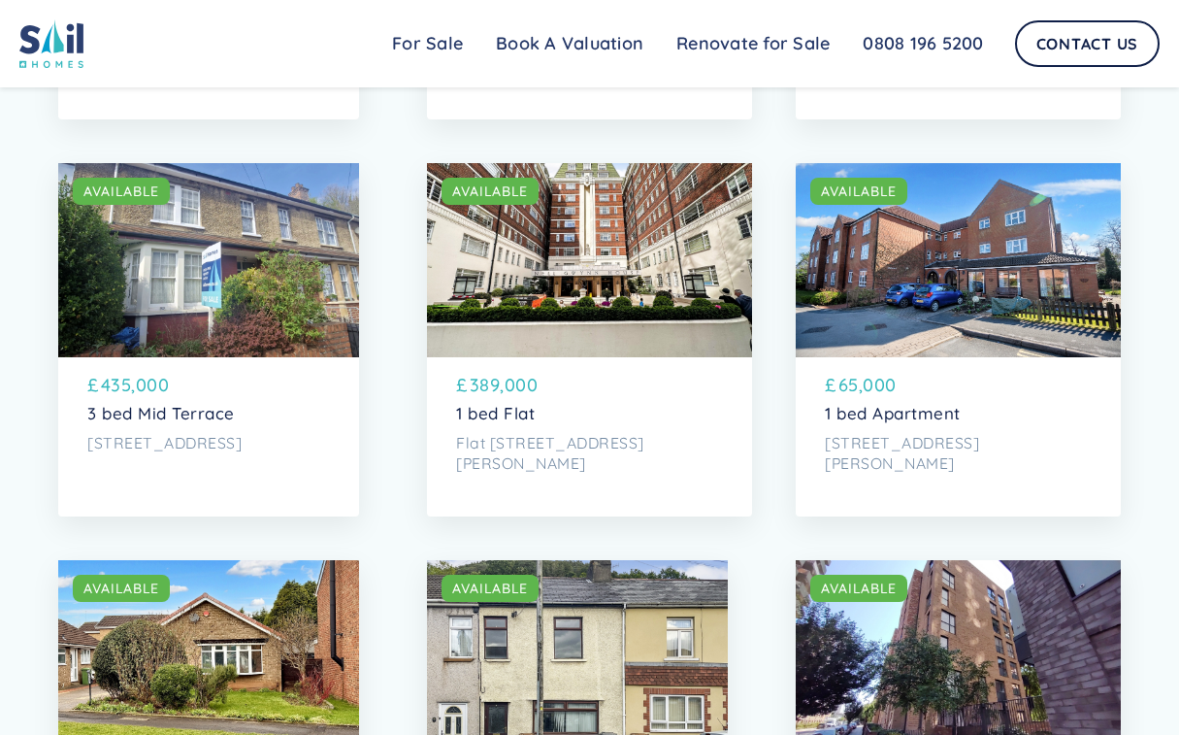
scroll to position [3397, 0]
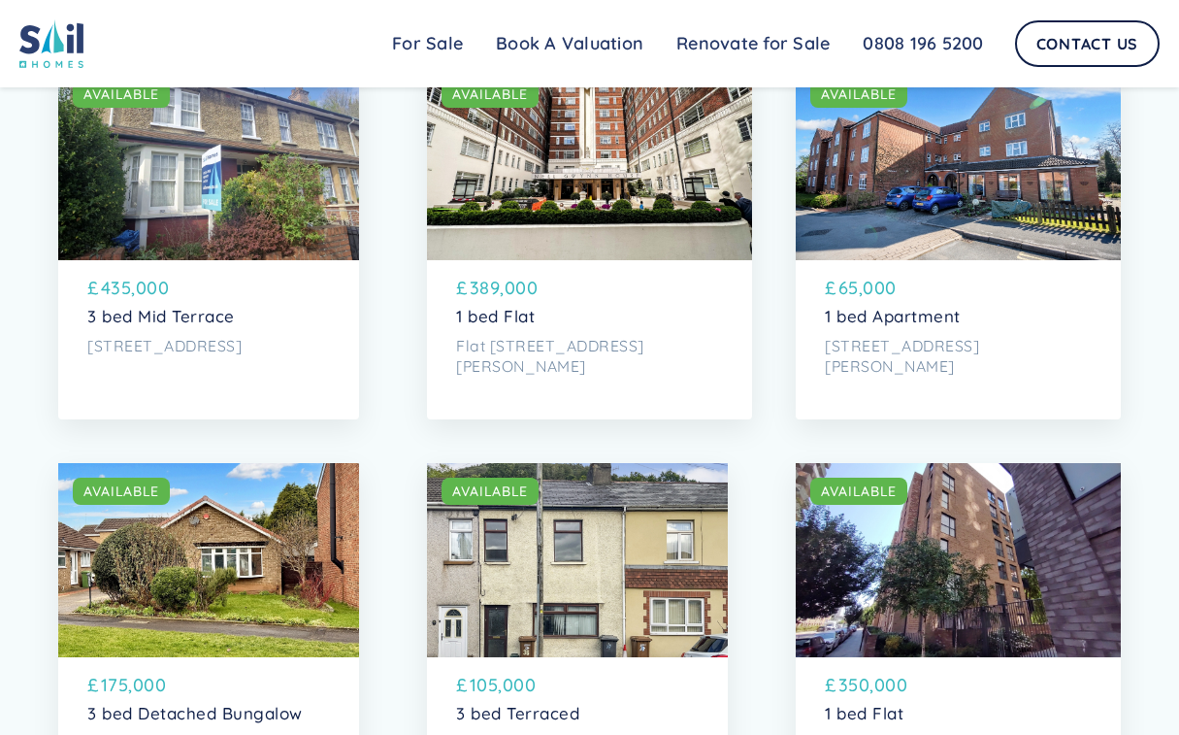
click at [954, 376] on p "[STREET_ADDRESS][PERSON_NAME]" at bounding box center [958, 356] width 267 height 40
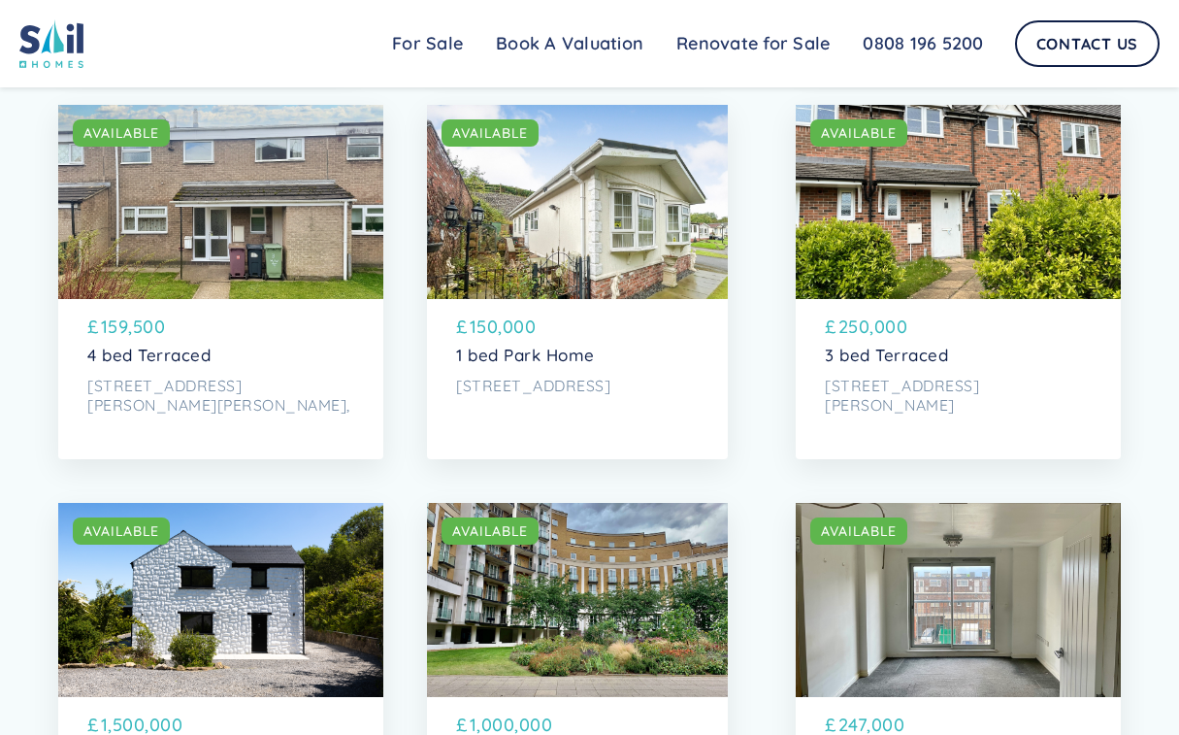
scroll to position [6309, 0]
